Goal: Task Accomplishment & Management: Manage account settings

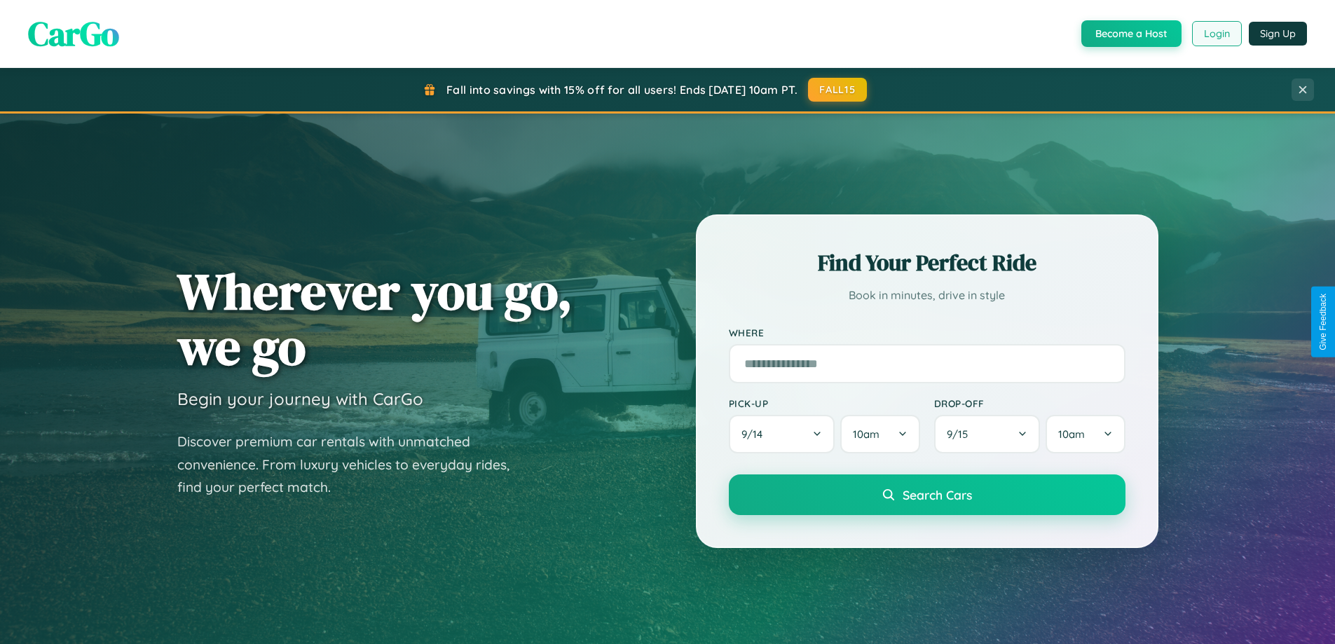
click at [1216, 34] on button "Login" at bounding box center [1217, 33] width 50 height 25
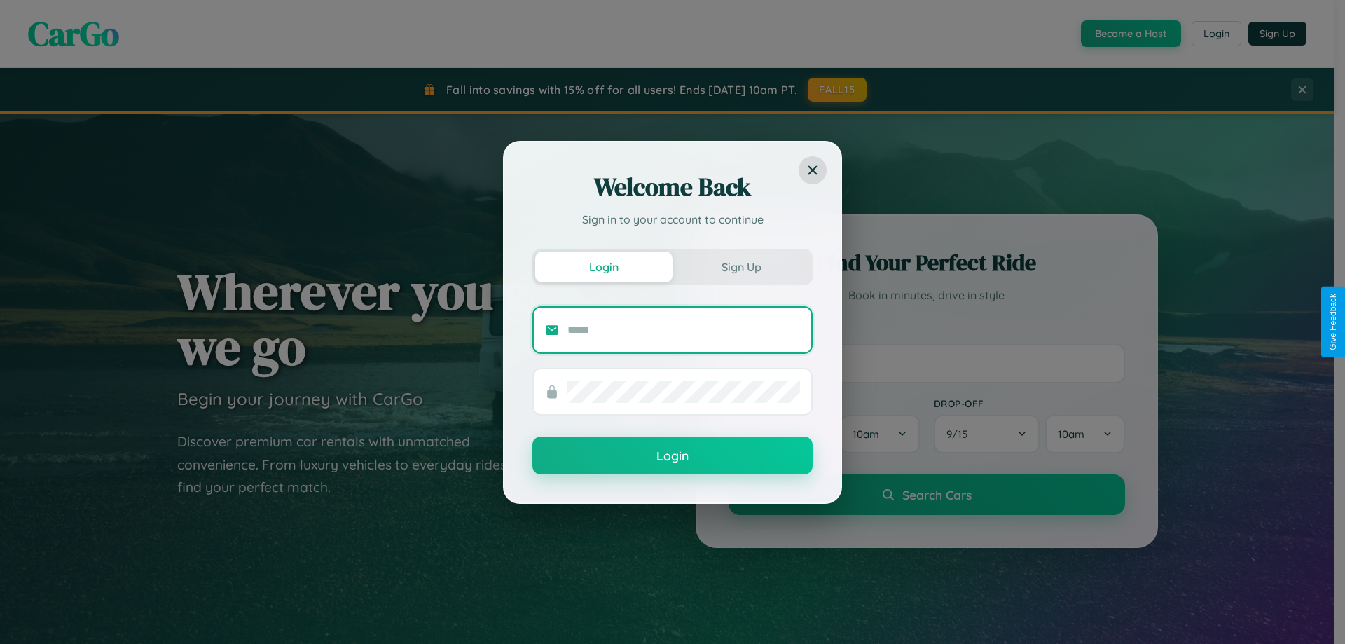
click at [684, 329] on input "text" at bounding box center [683, 330] width 233 height 22
type input "**********"
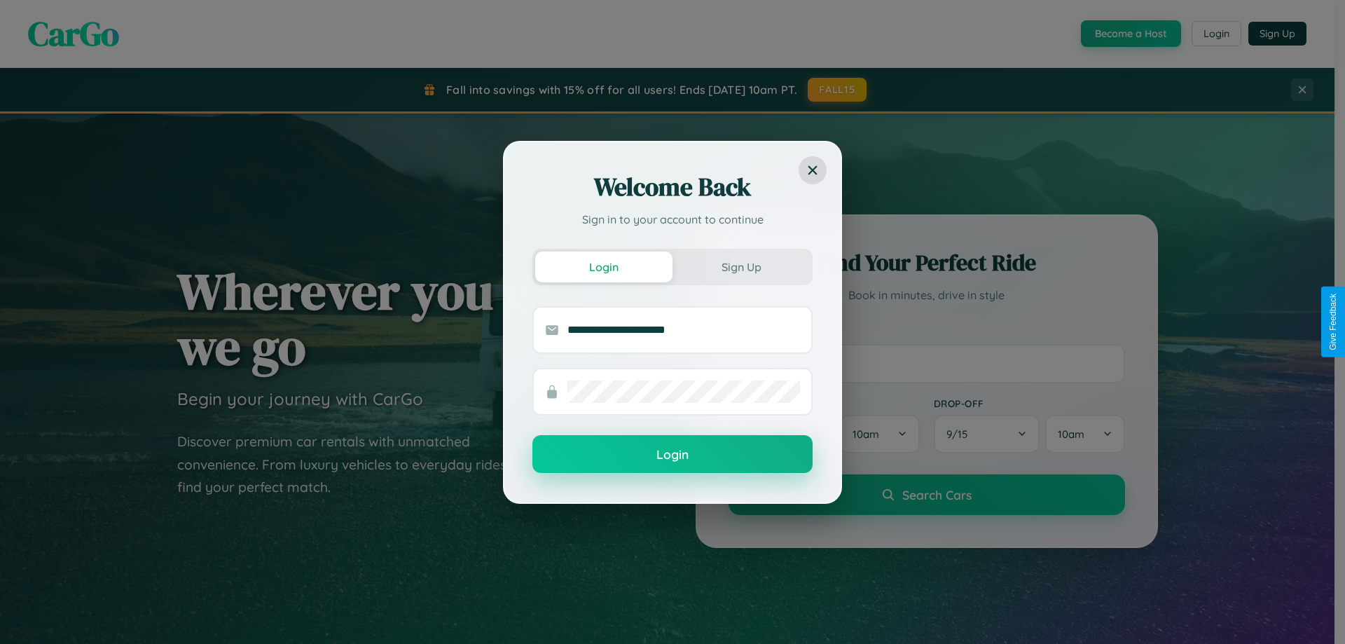
click at [673, 455] on button "Login" at bounding box center [672, 454] width 280 height 38
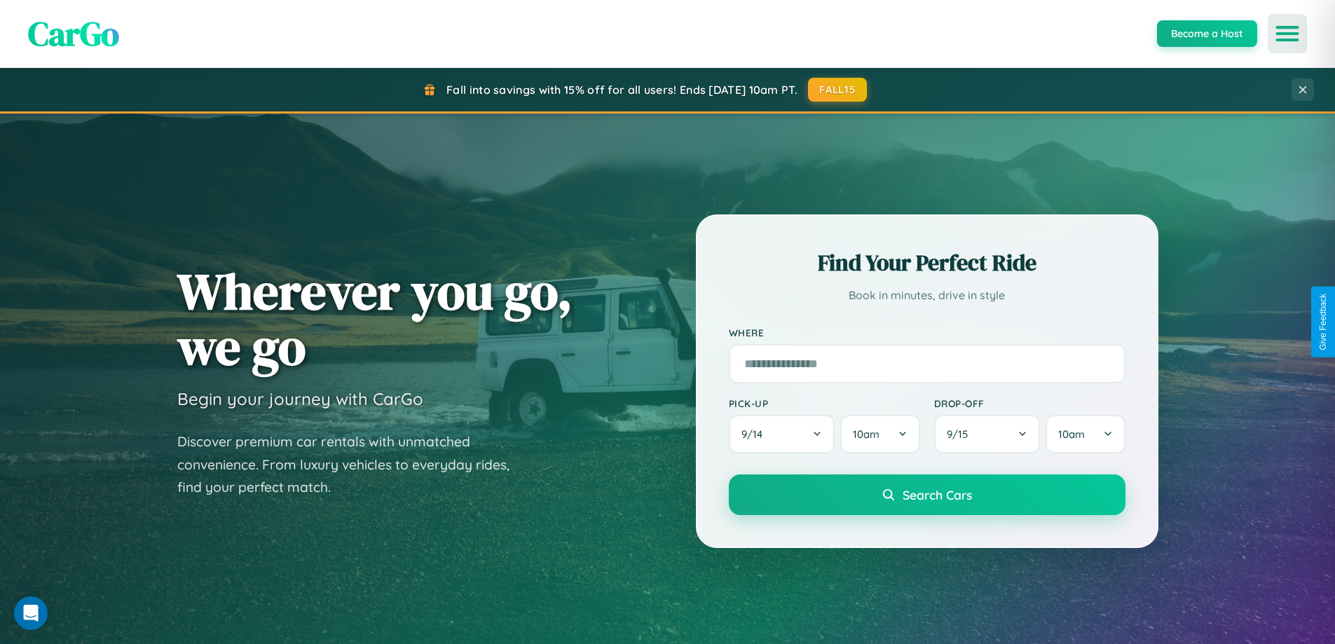
click at [1287, 34] on icon "Open menu" at bounding box center [1287, 33] width 20 height 13
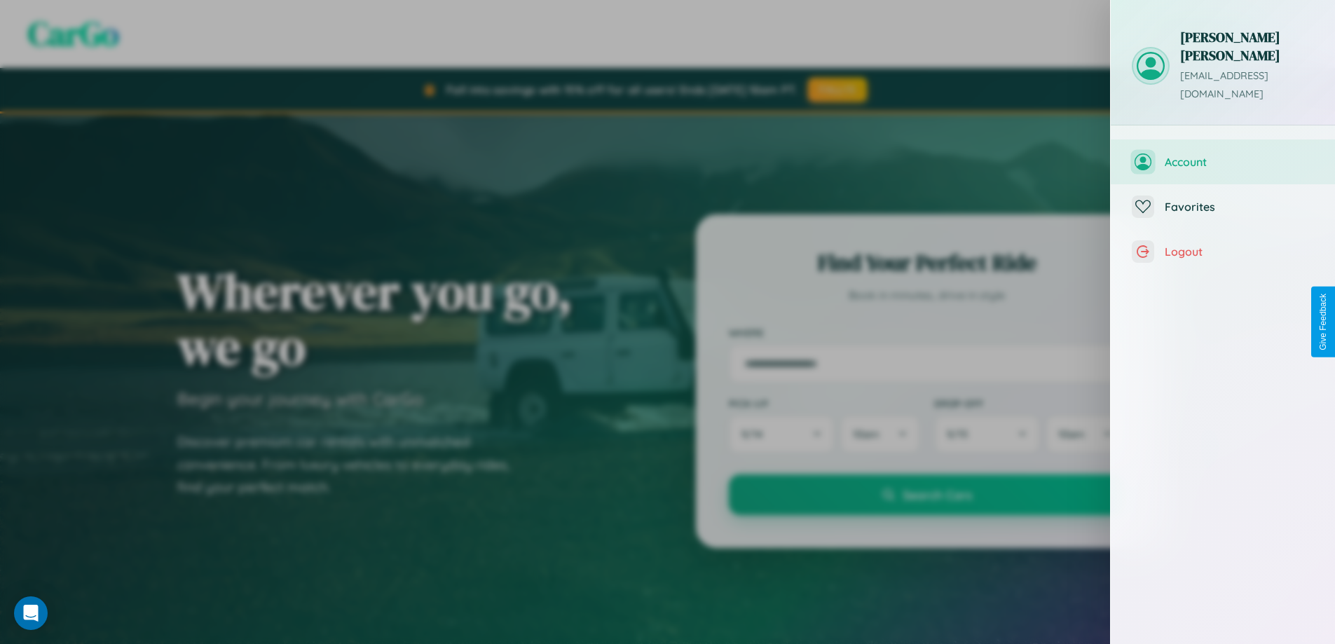
click at [1223, 155] on span "Account" at bounding box center [1238, 162] width 149 height 14
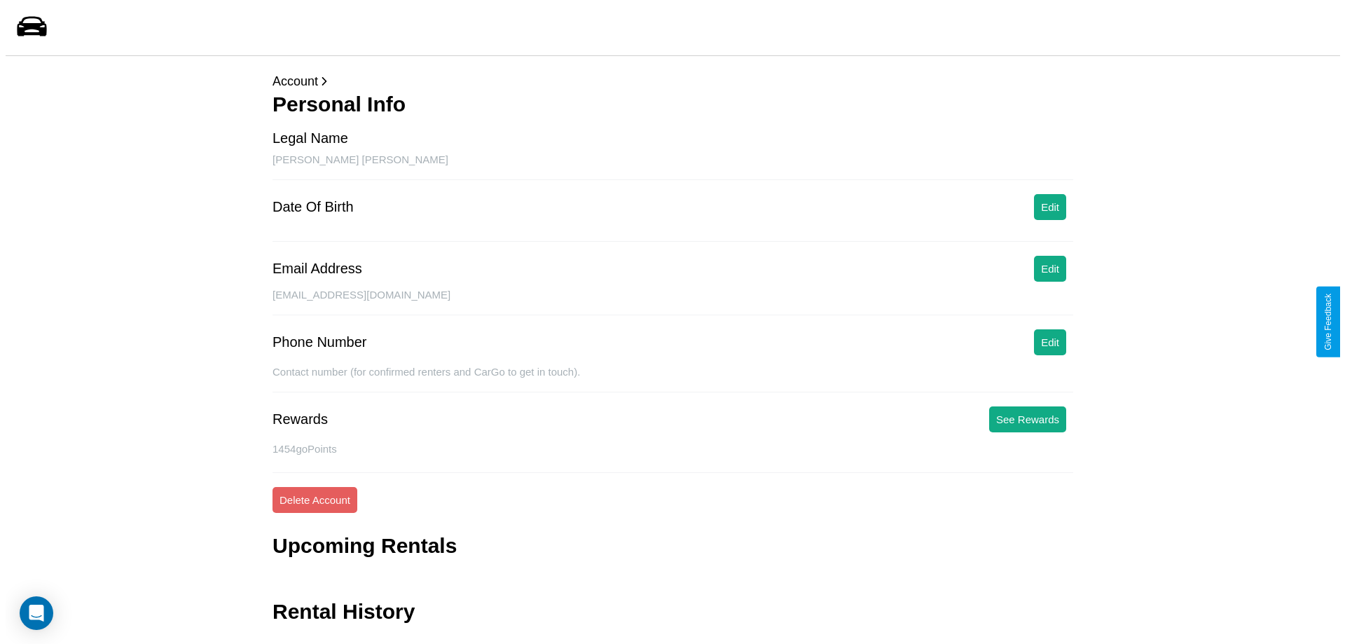
scroll to position [34, 0]
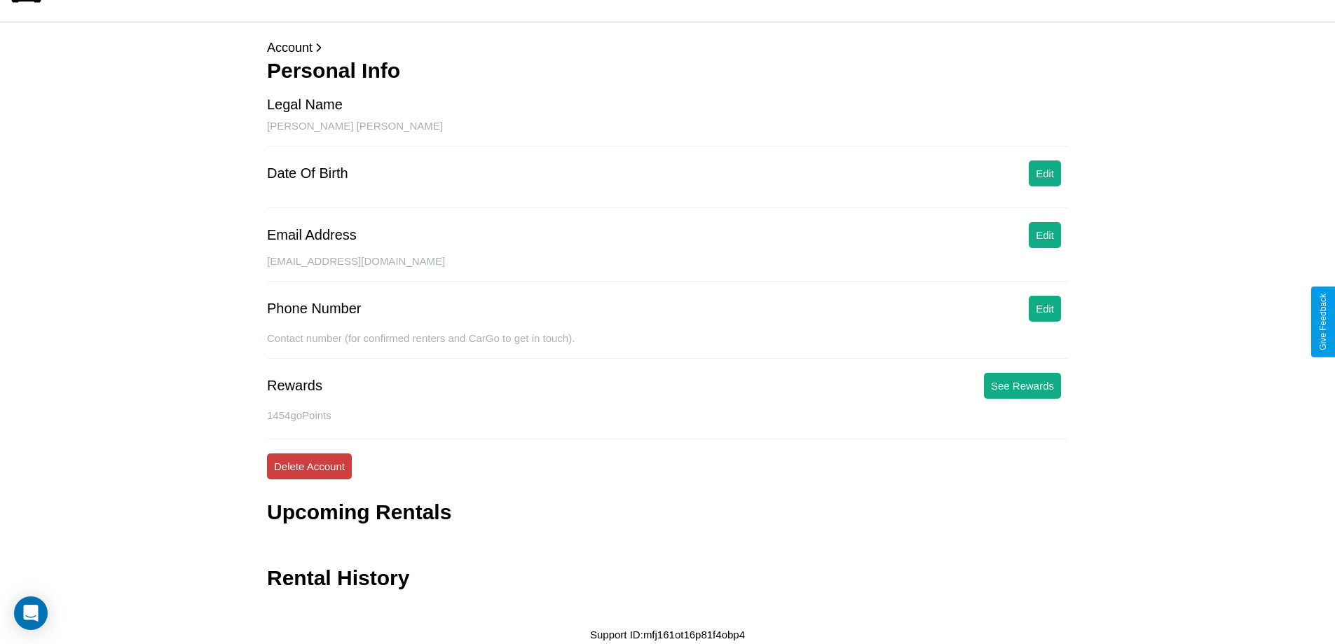
click at [309, 466] on button "Delete Account" at bounding box center [309, 466] width 85 height 26
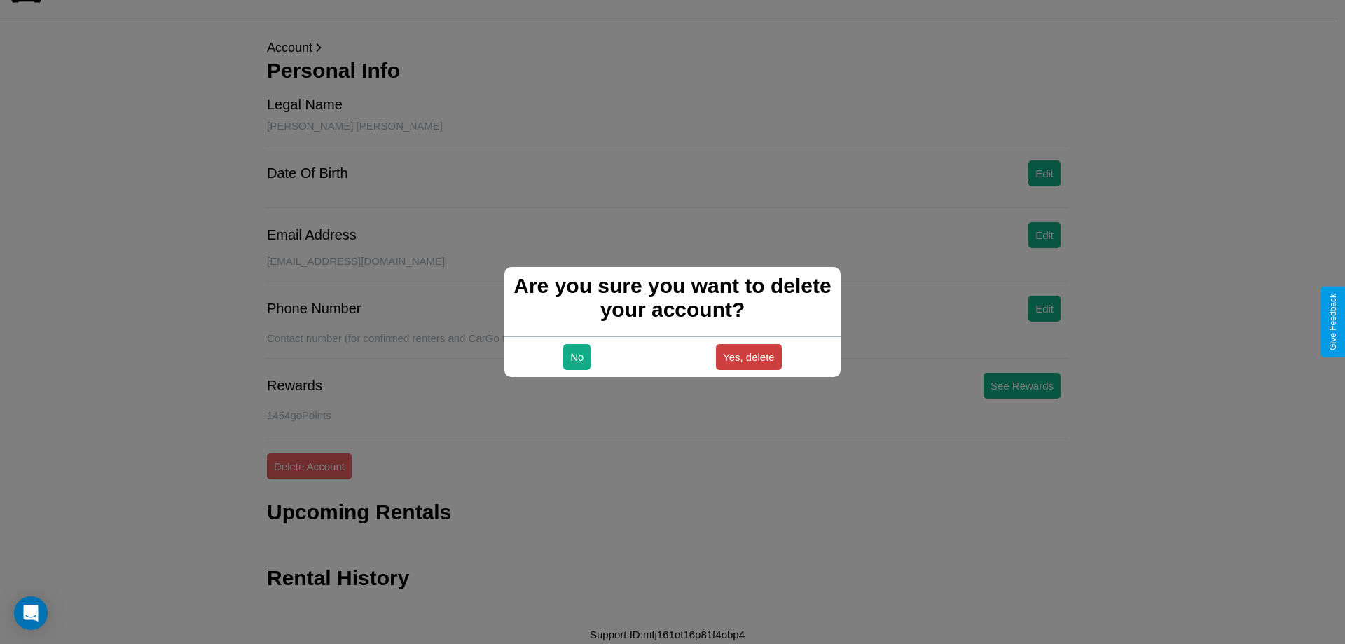
click at [748, 357] on button "Yes, delete" at bounding box center [749, 357] width 66 height 26
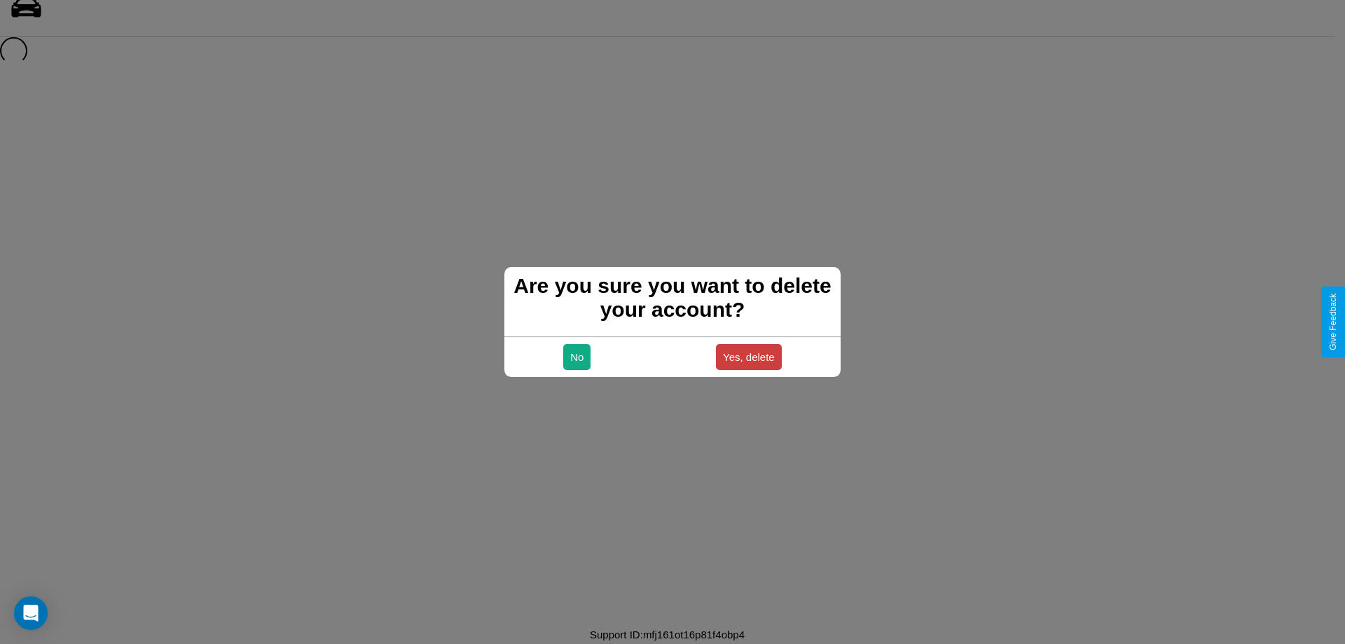
scroll to position [19, 0]
